Goal: Complete application form: Complete application form

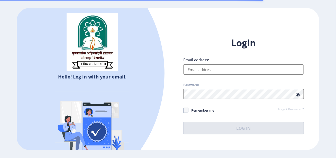
click at [217, 72] on input "Email address:" at bounding box center [243, 70] width 120 height 10
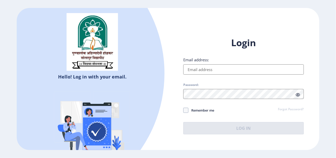
click at [235, 68] on input "Email address:" at bounding box center [243, 70] width 120 height 10
click at [208, 70] on input "Email address:" at bounding box center [243, 70] width 120 height 10
click at [202, 70] on input "Email address:" at bounding box center [243, 70] width 120 height 10
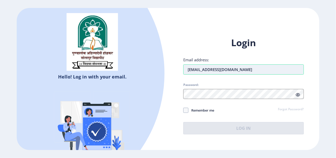
type input "akashkapure1996@gmail.com"
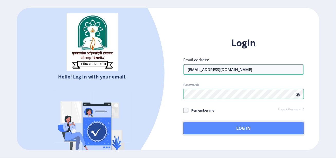
click at [224, 131] on button "Log In" at bounding box center [243, 128] width 120 height 12
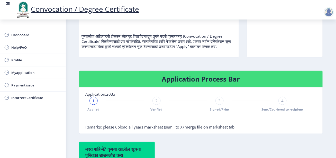
scroll to position [52, 0]
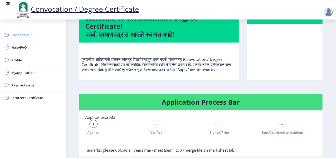
click at [23, 36] on span "Dashboard" at bounding box center [36, 35] width 50 height 6
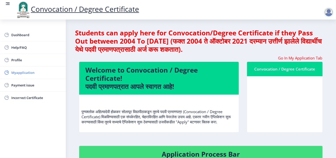
click at [23, 72] on span "Myapplication" at bounding box center [36, 73] width 50 height 6
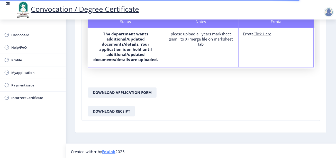
scroll to position [30, 0]
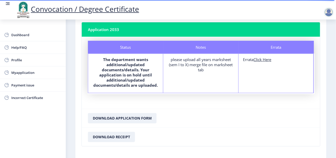
click at [263, 60] on u "Click Here" at bounding box center [263, 59] width 18 height 5
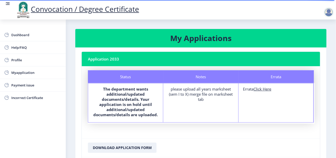
select select "Regular"
select select "2019"
select select "March"
select select "Grade C"
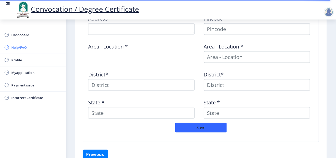
scroll to position [175, 0]
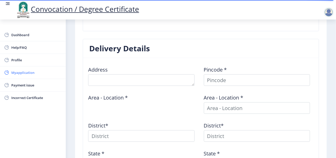
click at [27, 70] on span "Myapplication" at bounding box center [36, 73] width 50 height 6
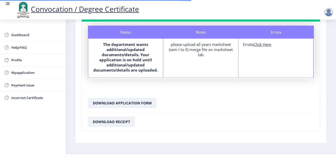
scroll to position [55, 0]
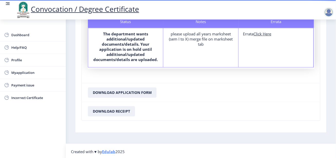
click at [263, 34] on u "Click Here" at bounding box center [263, 33] width 18 height 5
select select
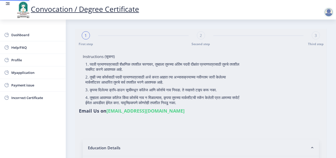
type input "2014032500211514"
select select "Regular"
select select "2019"
select select "March"
select select "Grade C"
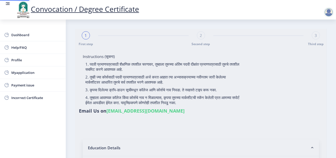
type input "116106"
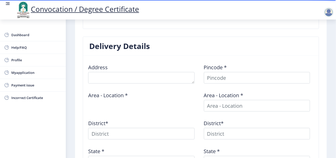
scroll to position [124, 0]
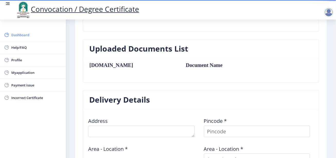
click at [23, 35] on span "Dashboard" at bounding box center [36, 35] width 50 height 6
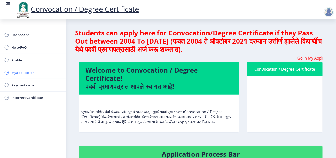
click at [23, 74] on span "Myapplication" at bounding box center [36, 73] width 50 height 6
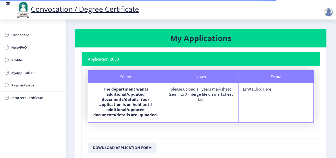
click at [261, 90] on u "Click Here" at bounding box center [263, 89] width 18 height 5
select select "Regular"
select select "2019"
select select "March"
select select "Grade C"
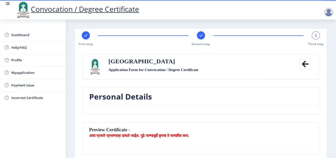
click at [328, 15] on div at bounding box center [329, 12] width 10 height 10
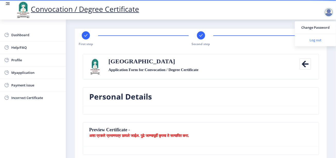
click at [319, 40] on span "Log out" at bounding box center [315, 40] width 33 height 6
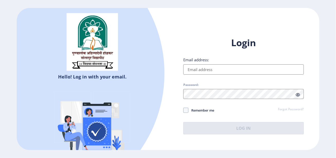
click at [209, 69] on input "Email address:" at bounding box center [243, 70] width 120 height 10
paste input "[EMAIL_ADDRESS][DOMAIN_NAME]"
type input "[EMAIL_ADDRESS][DOMAIN_NAME]"
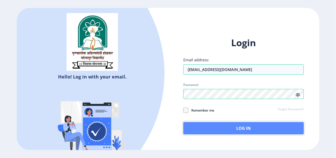
click at [226, 132] on button "Log In" at bounding box center [243, 128] width 120 height 12
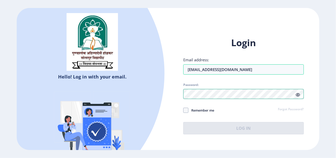
click at [173, 92] on div "Login Email address: drasteli78@gmail.com Password: Remember me Forgot Password…" at bounding box center [243, 90] width 151 height 122
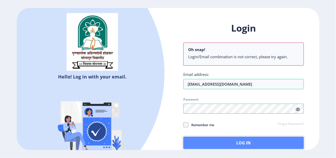
click at [226, 147] on button "Log In" at bounding box center [243, 143] width 120 height 12
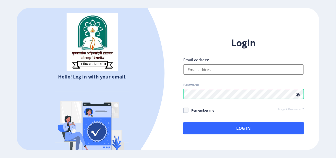
click at [299, 95] on icon at bounding box center [298, 95] width 4 height 4
click at [202, 70] on input "Email address:" at bounding box center [243, 70] width 120 height 10
paste input "[EMAIL_ADDRESS][DOMAIN_NAME]"
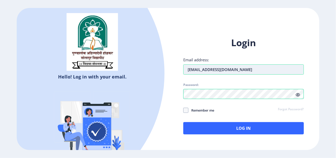
click at [188, 70] on input "[EMAIL_ADDRESS][DOMAIN_NAME]" at bounding box center [243, 70] width 120 height 10
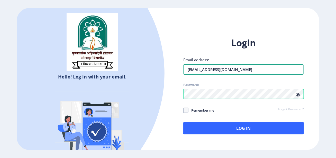
type input "[EMAIL_ADDRESS][DOMAIN_NAME]"
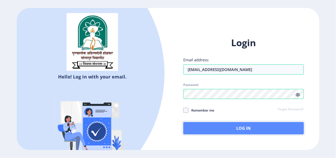
click at [214, 127] on button "Log In" at bounding box center [243, 128] width 120 height 12
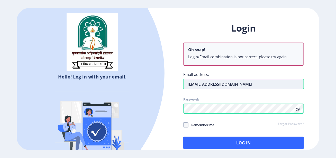
click at [237, 66] on div "Login Oh snap! Login/Email combination is not correct, please try again. Email …" at bounding box center [243, 85] width 120 height 127
click at [238, 84] on input "[EMAIL_ADDRESS][DOMAIN_NAME]" at bounding box center [243, 84] width 120 height 10
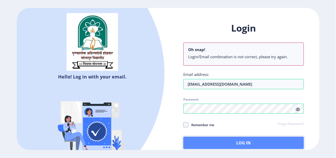
click at [254, 142] on button "Log In" at bounding box center [243, 143] width 120 height 12
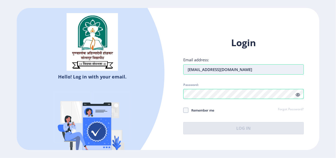
click at [188, 70] on input "[EMAIL_ADDRESS][DOMAIN_NAME]" at bounding box center [243, 70] width 120 height 10
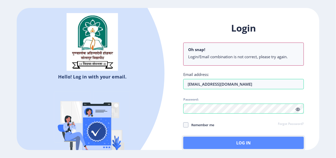
click at [242, 143] on button "Log In" at bounding box center [243, 143] width 120 height 12
click at [216, 140] on button "Log In" at bounding box center [243, 143] width 120 height 12
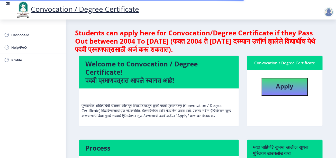
scroll to position [26, 0]
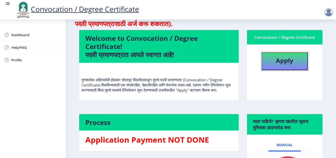
click at [284, 67] on button "Apply" at bounding box center [285, 61] width 46 height 18
select select
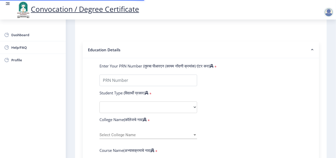
scroll to position [129, 0]
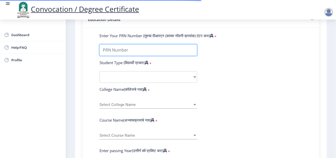
click at [120, 51] on input "Enter Your PRN Number (तुमचा पीआरएन (कायम नोंदणी क्रमांक) एंटर करा)" at bounding box center [149, 51] width 98 height 12
click at [120, 52] on input "Enter Your PRN Number (तुमचा पीआरएन (कायम नोंदणी क्रमांक) एंटर करा)" at bounding box center [149, 51] width 98 height 12
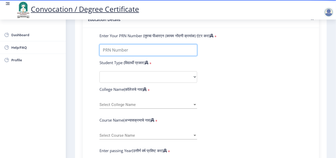
click at [120, 52] on input "Enter Your PRN Number (तुमचा पीआरएन (कायम नोंदणी क्रमांक) एंटर करा)" at bounding box center [149, 51] width 98 height 12
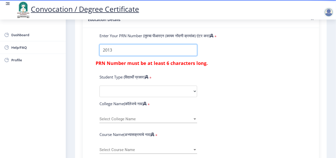
click at [140, 52] on input "Enter Your PRN Number (तुमचा पीआरएन (कायम नोंदणी क्रमांक) एंटर करा)" at bounding box center [149, 51] width 98 height 12
click at [117, 52] on input "Enter Your PRN Number (तुमचा पीआरएन (कायम नोंदणी क्रमांक) एंटर करा)" at bounding box center [149, 51] width 98 height 12
click at [102, 51] on input "Enter Your PRN Number (तुमचा पीआरएन (कायम नोंदणी क्रमांक) एंटर करा)" at bounding box center [149, 51] width 98 height 12
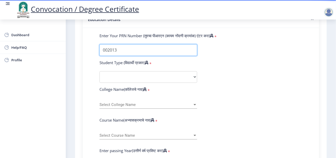
click at [128, 52] on input "Enter Your PRN Number (तुमचा पीआरएन (कायम नोंदणी क्रमांक) एंटर करा)" at bounding box center [149, 51] width 98 height 12
type input "002013"
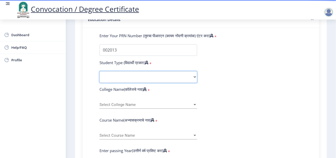
click at [131, 77] on select "Select Student Type Regular External" at bounding box center [149, 78] width 98 height 12
select select "Regular"
click at [100, 72] on select "Select Student Type Regular External" at bounding box center [149, 78] width 98 height 12
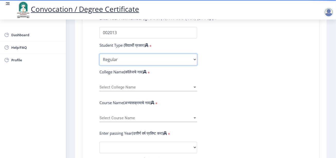
scroll to position [154, 0]
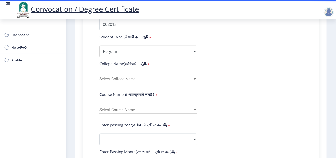
click at [148, 81] on span "Select College Name" at bounding box center [146, 79] width 93 height 4
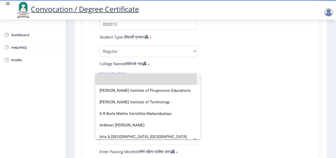
click at [118, 80] on input at bounding box center [148, 80] width 97 height 12
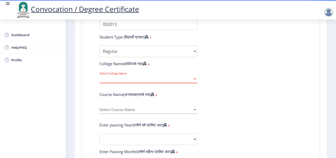
click at [118, 80] on span "Select College Name" at bounding box center [146, 79] width 93 height 4
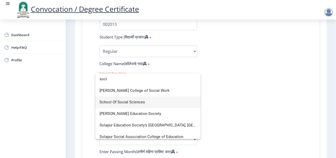
type input "soci"
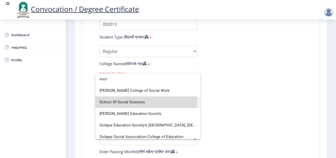
click at [131, 100] on span "School Of Social Sciences" at bounding box center [148, 103] width 97 height 12
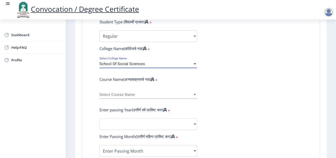
scroll to position [180, 0]
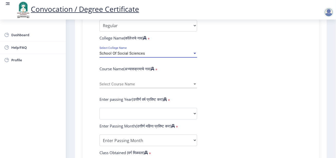
click at [181, 84] on span "Select Course Name" at bounding box center [146, 84] width 93 height 4
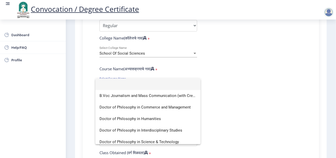
click at [217, 70] on div at bounding box center [168, 79] width 336 height 158
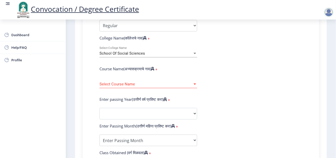
click at [193, 83] on div at bounding box center [195, 84] width 5 height 4
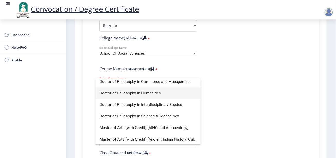
scroll to position [51, 0]
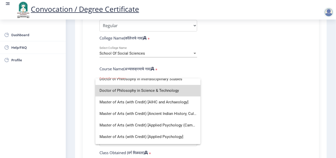
click at [165, 91] on span "Doctor of Philosophy in Science & Technology" at bounding box center [148, 91] width 97 height 12
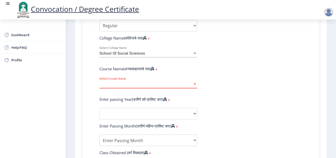
select select "January"
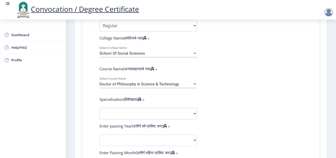
click at [185, 86] on div "Doctor of Philosophy in Science & Technology Select Course Name" at bounding box center [149, 83] width 98 height 11
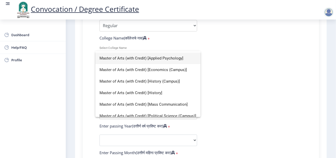
scroll to position [154, 0]
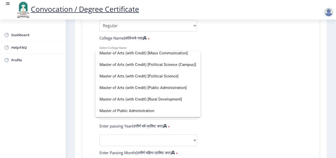
click at [269, 78] on div at bounding box center [168, 79] width 336 height 158
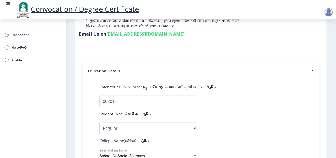
scroll to position [103, 0]
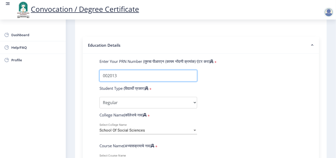
click at [131, 76] on input "Enter Your PRN Number (तुमचा पीआरएन (कायम नोंदणी क्रमांक) एंटर करा)" at bounding box center [149, 76] width 98 height 12
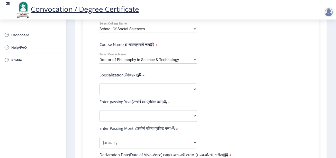
scroll to position [206, 0]
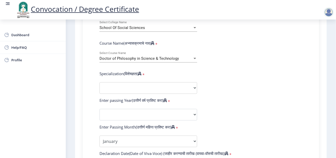
click at [184, 59] on div "Doctor of Philosophy in Science & Technology" at bounding box center [146, 59] width 93 height 4
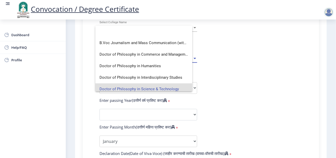
scroll to position [0, 0]
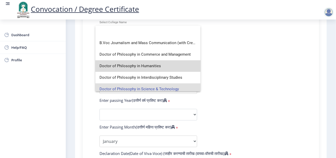
click at [159, 63] on span "Doctor of Philosophy in Humanities" at bounding box center [148, 66] width 97 height 12
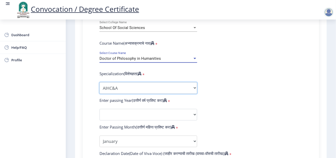
click at [156, 86] on select "Specialization AIHC&A Economics English Hindi History Kannada Law Marathi Polit…" at bounding box center [149, 89] width 98 height 12
select select "Economics"
click at [100, 83] on select "Specialization AIHC&A Economics English Hindi History Kannada Law Marathi Polit…" at bounding box center [149, 89] width 98 height 12
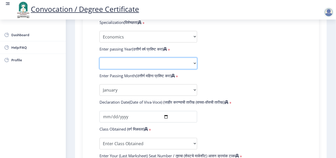
click at [137, 63] on select "2025 2024 2023 2022 2021 2020 2019 2018 2017 2016 2015 2014 2013 2012 2011 2010…" at bounding box center [149, 64] width 98 height 12
click at [171, 64] on select "2025 2024 2023 2022 2021 2020 2019 2018 2017 2016 2015 2014 2013 2012 2011 2010…" at bounding box center [149, 64] width 98 height 12
click at [141, 62] on select "2025 2024 2023 2022 2021 2020 2019 2018 2017 2016 2015 2014 2013 2012 2011 2010…" at bounding box center [149, 64] width 98 height 12
select select "2022"
click at [100, 58] on select "2025 2024 2023 2022 2021 2020 2019 2018 2017 2016 2015 2014 2013 2012 2011 2010…" at bounding box center [149, 64] width 98 height 12
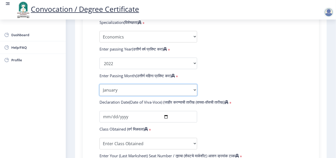
click at [140, 93] on select "Enter Passing Month January February March April May June July August September…" at bounding box center [149, 91] width 98 height 12
click at [86, 82] on div "Enter Your PRN Number (तुमचा पीआरएन (कायम नोंदणी क्रमांक) एंटर करा) * Student T…" at bounding box center [201, 69] width 236 height 341
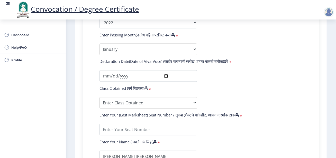
scroll to position [309, 0]
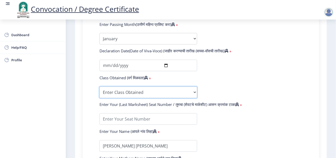
click at [132, 93] on select "Enter Class Obtained FIRST CLASS WITH DISTINCTION FIRST CLASS HIGHER SECOND CLA…" at bounding box center [149, 93] width 98 height 12
click at [91, 83] on div "Enter Your PRN Number (तुमचा पीआरएन (कायम नोंदणी क्रमांक) एंटर करा) * Student T…" at bounding box center [201, 16] width 226 height 326
click at [122, 91] on select "Enter Class Obtained FIRST CLASS WITH DISTINCTION FIRST CLASS HIGHER SECOND CLA…" at bounding box center [149, 93] width 98 height 12
click at [93, 65] on div "Enter Your PRN Number (तुमचा पीआरएन (कायम नोंदणी क्रमांक) एंटर करा) * Student T…" at bounding box center [201, 16] width 218 height 326
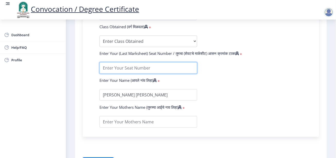
click at [136, 69] on input "textarea" at bounding box center [149, 68] width 98 height 12
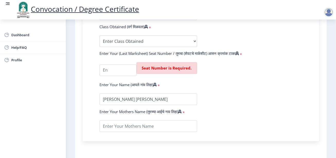
click at [106, 72] on input "textarea" at bounding box center [118, 71] width 37 height 12
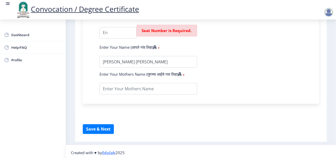
scroll to position [400, 0]
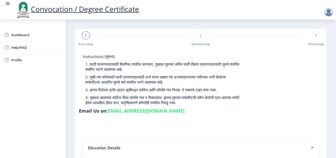
scroll to position [77, 0]
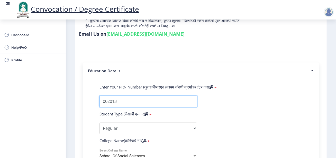
click at [123, 101] on input "Enter Your PRN Number (तुमचा पीआरएन (कायम नोंदणी क्रमांक) एंटर करा)" at bounding box center [149, 102] width 98 height 12
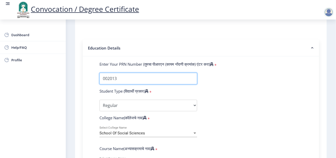
scroll to position [129, 0]
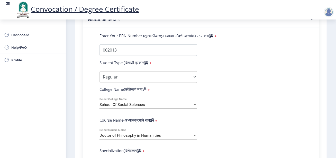
click at [330, 15] on div at bounding box center [329, 12] width 10 height 10
click at [315, 41] on span "Log out" at bounding box center [315, 40] width 33 height 6
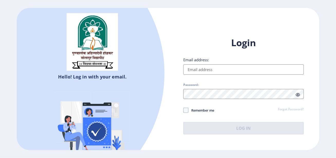
click at [209, 71] on input "Email address:" at bounding box center [243, 70] width 120 height 10
paste input "[EMAIL_ADDRESS][DOMAIN_NAME]"
type input "[EMAIL_ADDRESS][DOMAIN_NAME]"
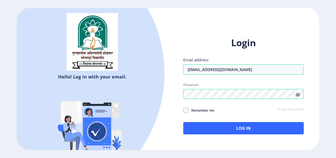
click at [298, 95] on icon at bounding box center [298, 95] width 4 height 4
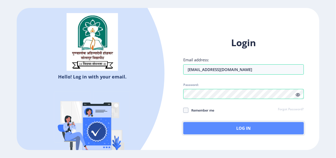
click at [249, 131] on button "Log In" at bounding box center [243, 128] width 120 height 12
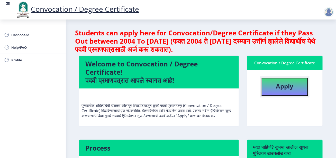
drag, startPoint x: 282, startPoint y: 89, endPoint x: 209, endPoint y: 112, distance: 75.9
click at [209, 112] on div "Welcome to Convocation / Degree Certificate! पदवी प्रमाणपत्रात आपले स्वागत आहे!…" at bounding box center [201, 95] width 252 height 79
click at [283, 89] on b "Apply" at bounding box center [284, 86] width 17 height 8
select select
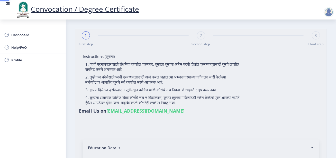
type input "[PERSON_NAME] [PERSON_NAME]"
select select "Regular"
select select "2022"
select select "Grade B"
type input "2314"
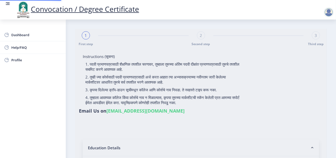
type input "Manubai"
select select "June"
select select "Economics"
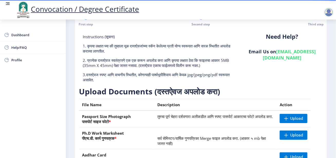
scroll to position [51, 0]
